Goal: Task Accomplishment & Management: Use online tool/utility

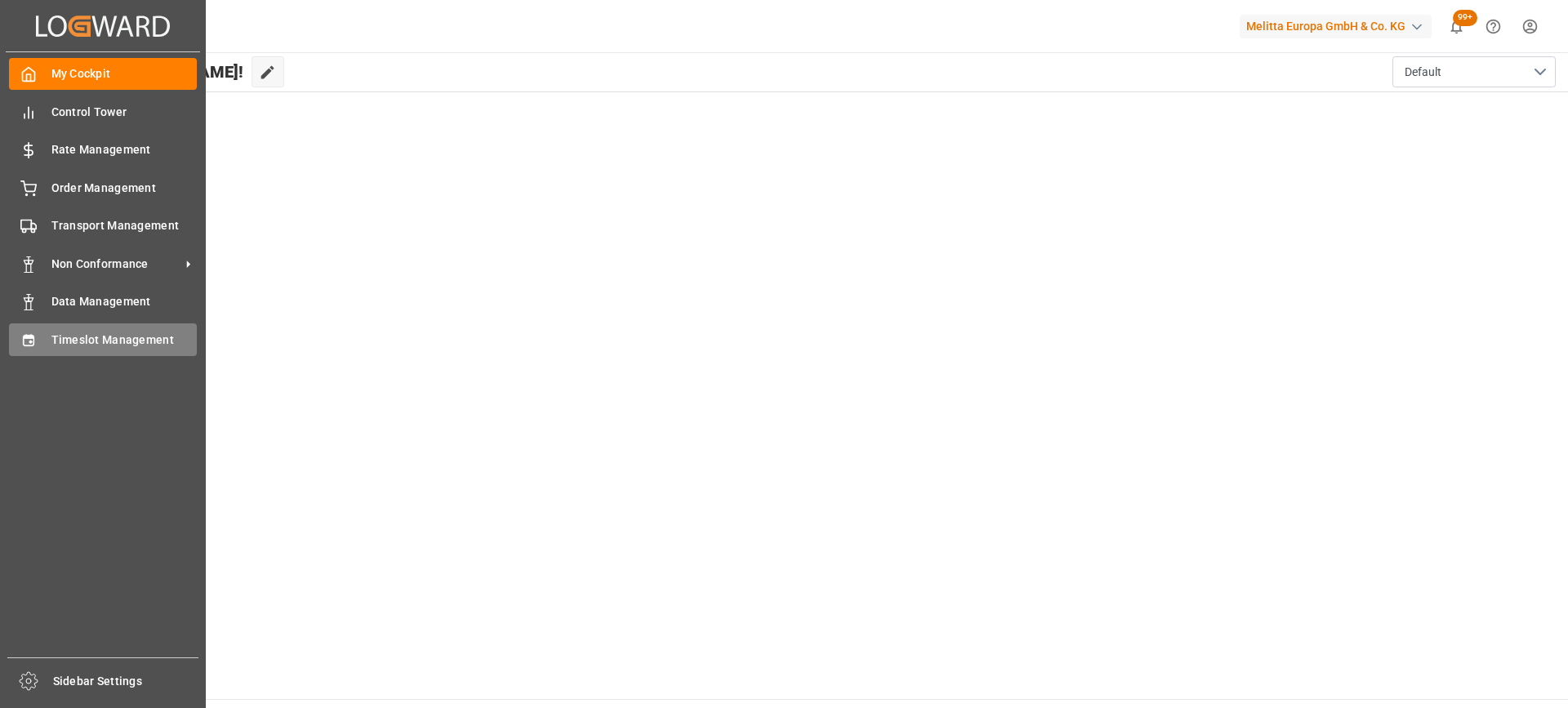
click at [35, 345] on icon at bounding box center [28, 340] width 17 height 17
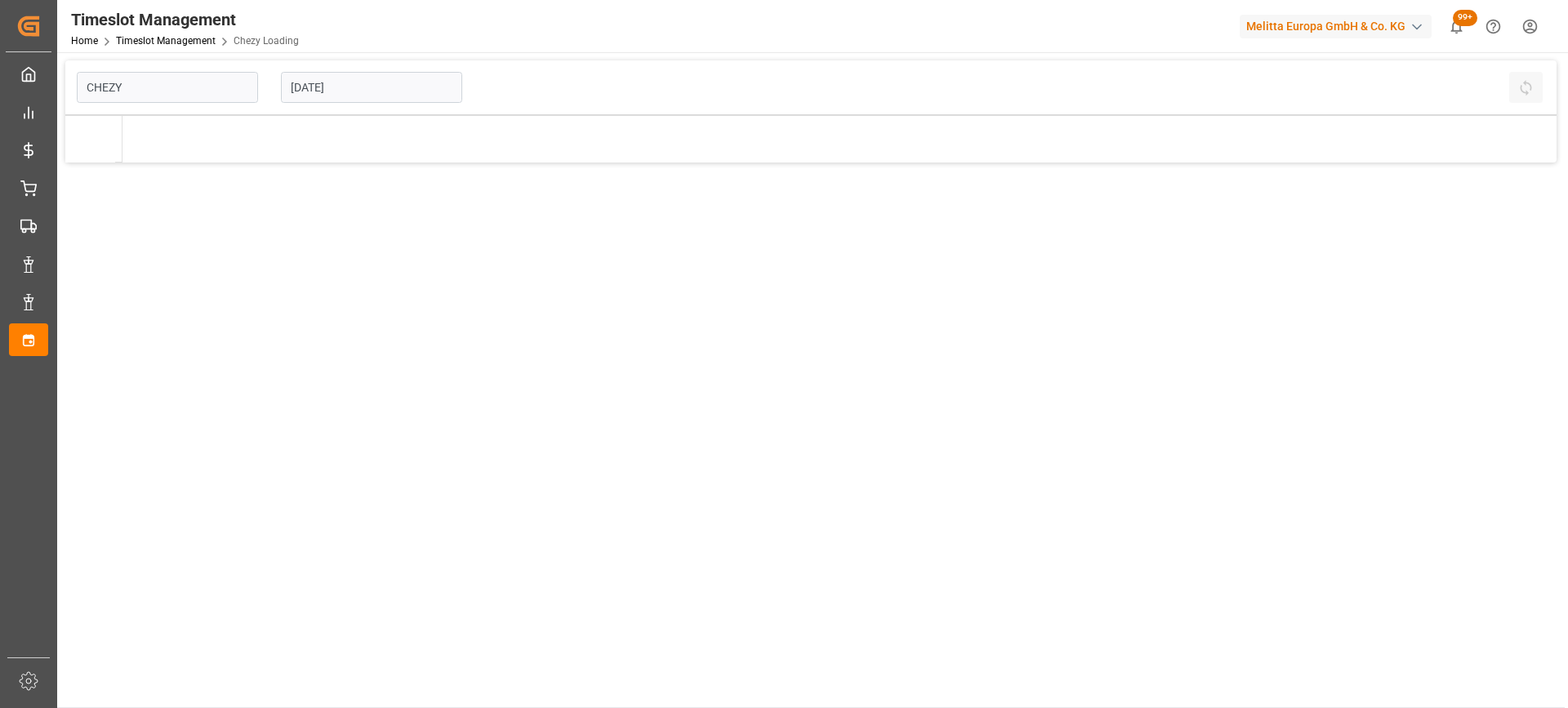
type input "Chezy Loading"
